Goal: Find specific page/section: Find specific page/section

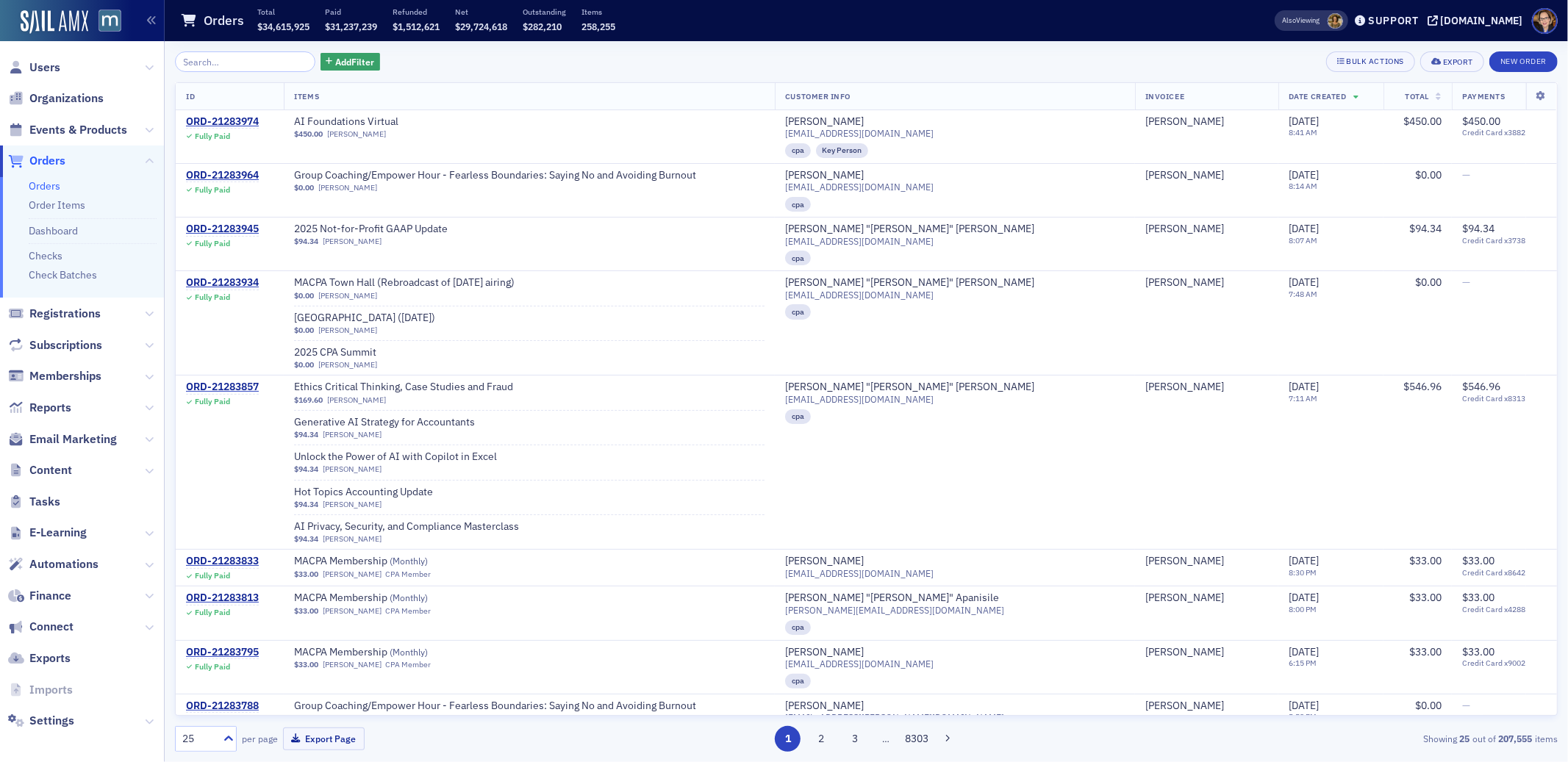
click at [59, 162] on span "Orders" at bounding box center [47, 160] width 36 height 16
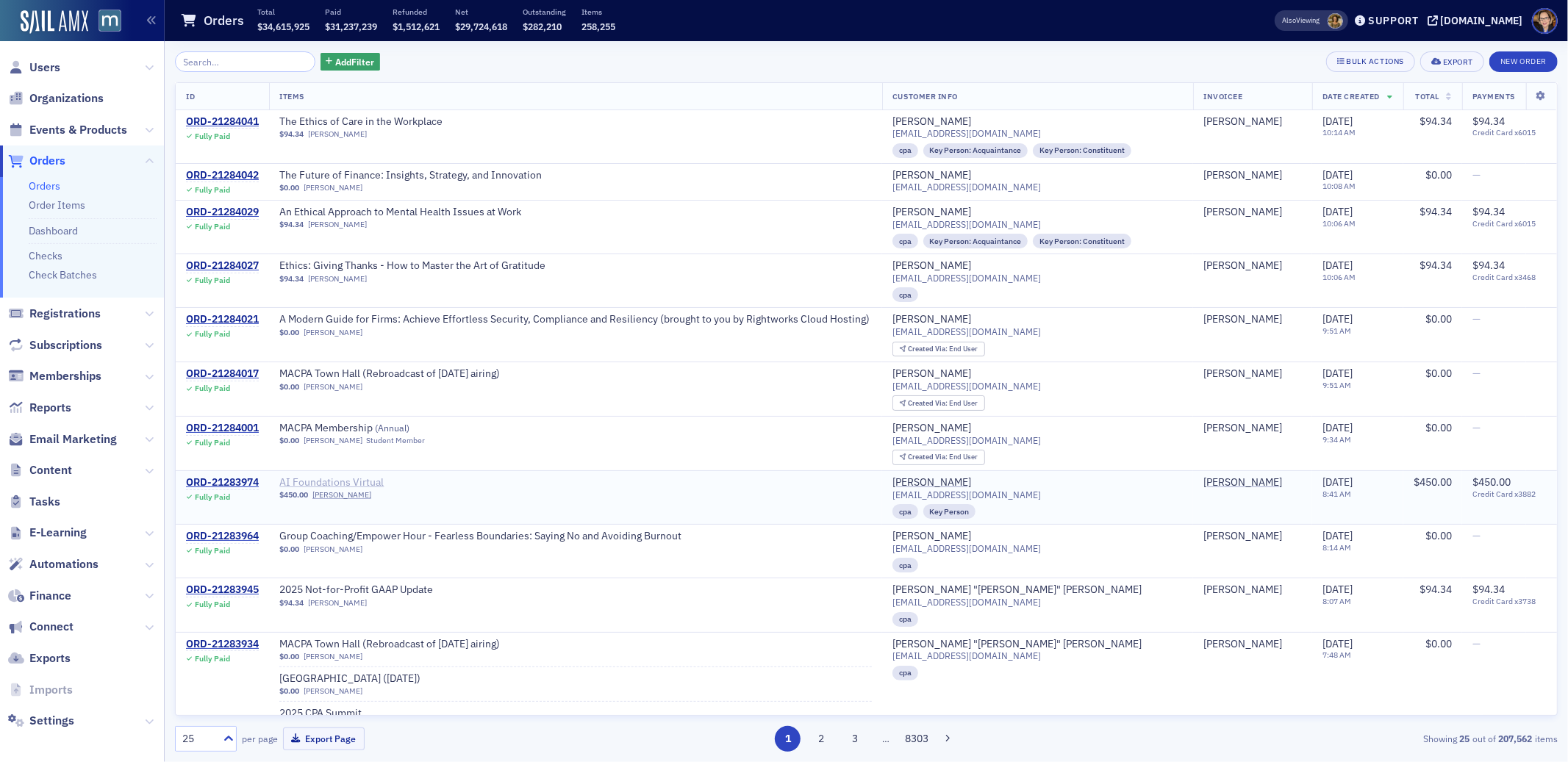
click at [371, 476] on span "AI Foundations Virtual" at bounding box center [372, 483] width 185 height 13
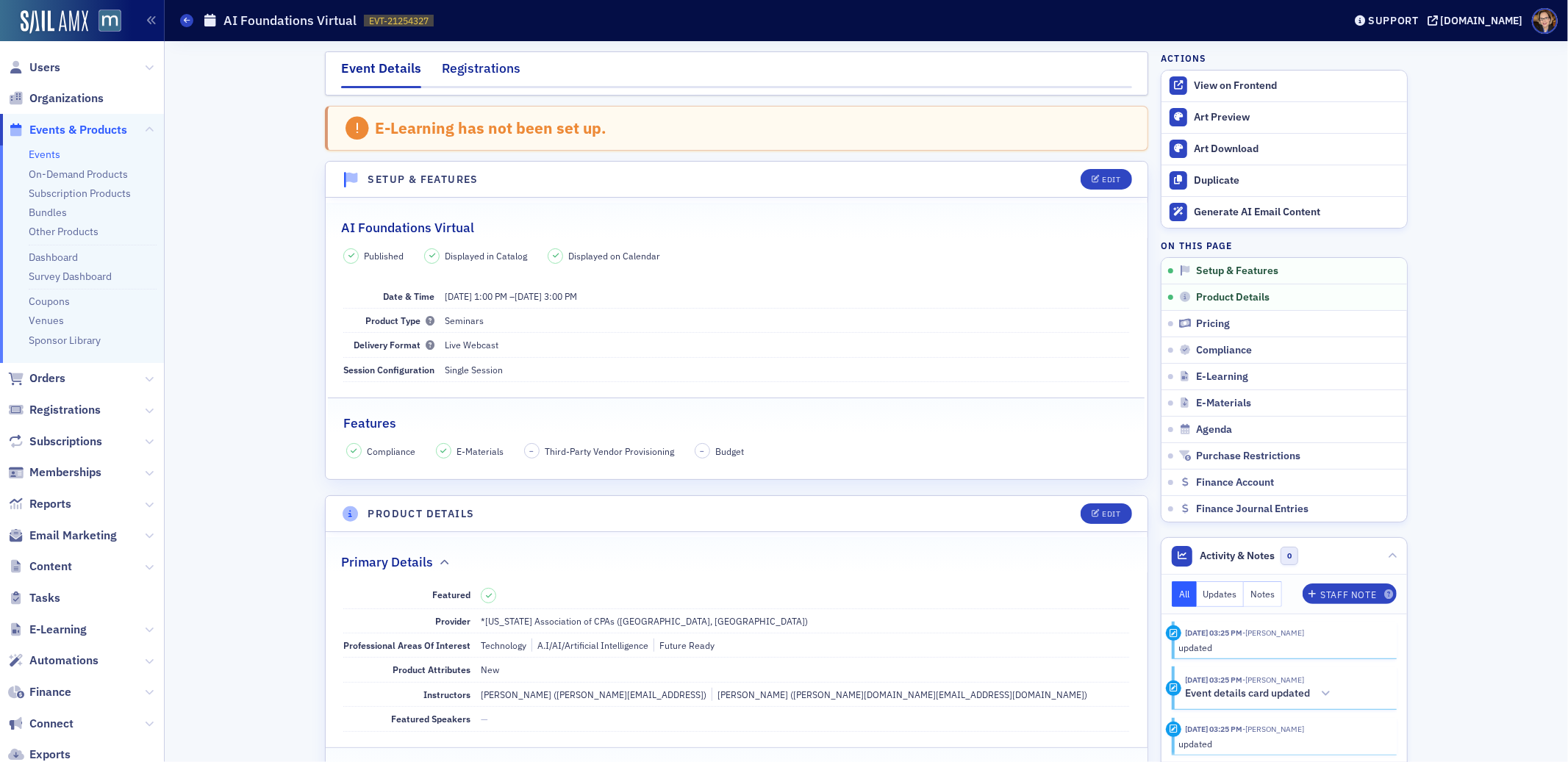
click at [482, 71] on div "Registrations" at bounding box center [481, 71] width 79 height 27
